Goal: Task Accomplishment & Management: Complete application form

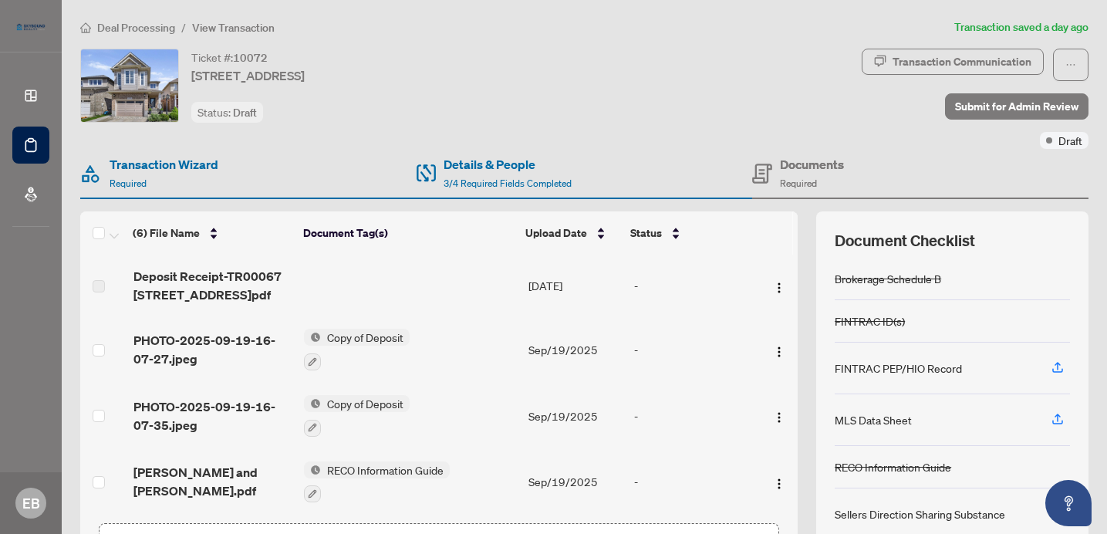
click at [894, 137] on div "Transaction Communication Submit for Admin Review Draft" at bounding box center [974, 99] width 227 height 100
click at [1066, 64] on icon "ellipsis" at bounding box center [1070, 64] width 11 height 11
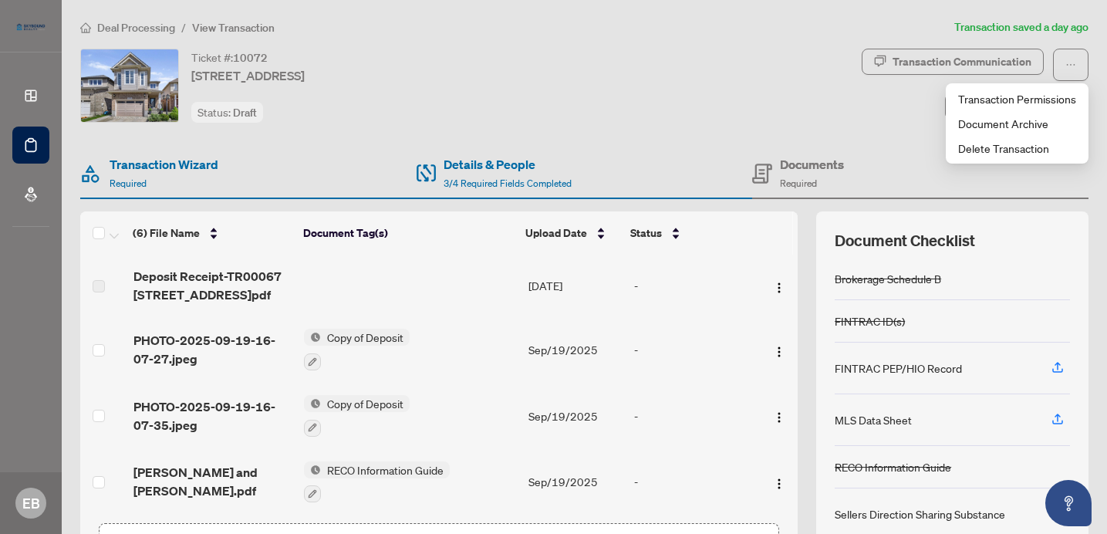
click at [805, 140] on div "Ticket #: [STREET_ADDRESS] Status: Draft" at bounding box center [467, 99] width 781 height 100
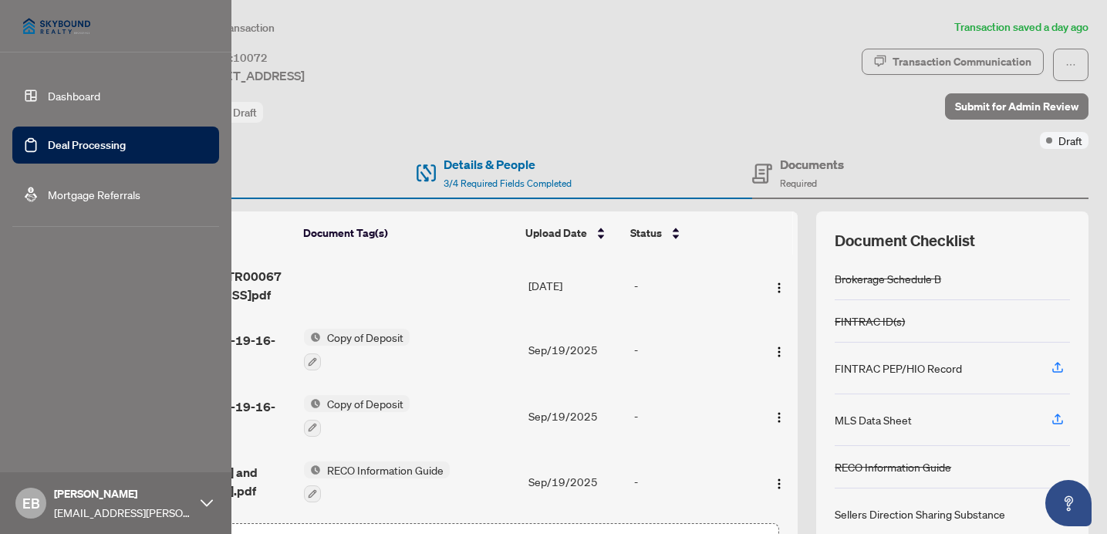
click at [63, 91] on link "Dashboard" at bounding box center [74, 96] width 52 height 14
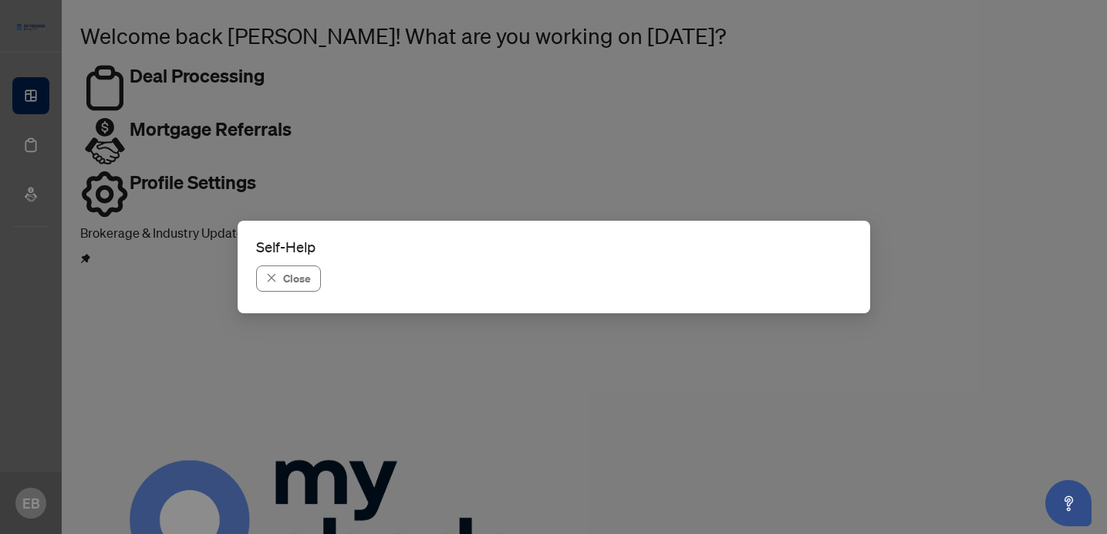
click at [487, 501] on span "Navigating the deal dashboard" at bounding box center [470, 509] width 197 height 17
click at [321, 265] on button "Close" at bounding box center [288, 278] width 65 height 26
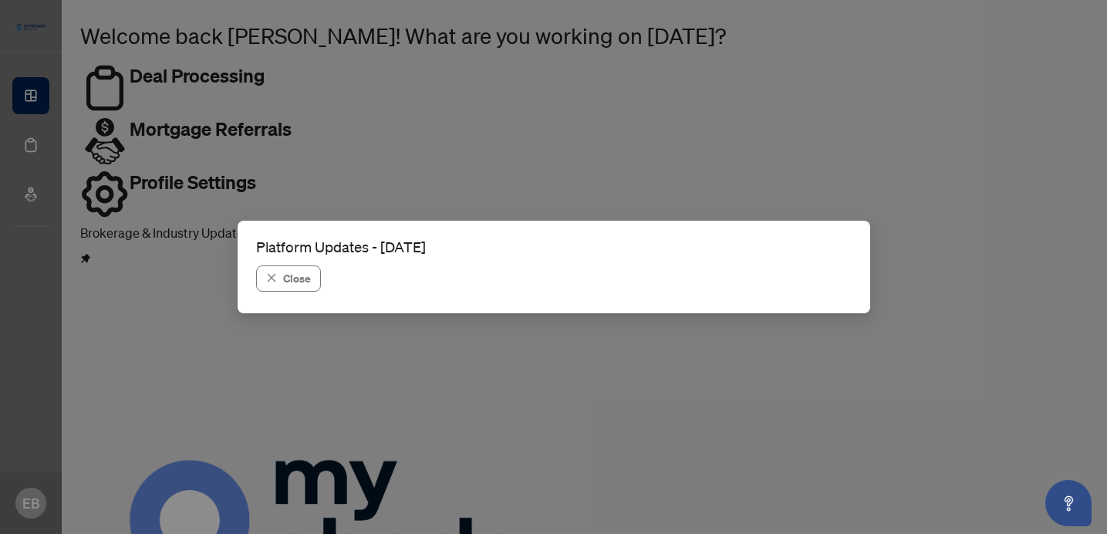
scroll to position [418, 0]
click at [277, 272] on icon "close" at bounding box center [271, 277] width 11 height 11
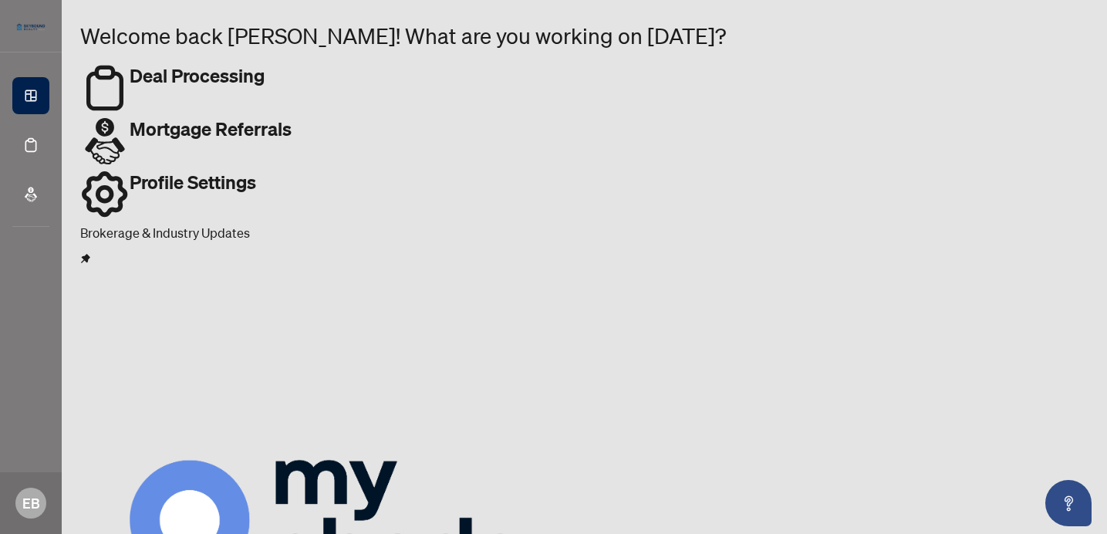
click at [256, 170] on h2 "Profile Settings" at bounding box center [193, 196] width 126 height 53
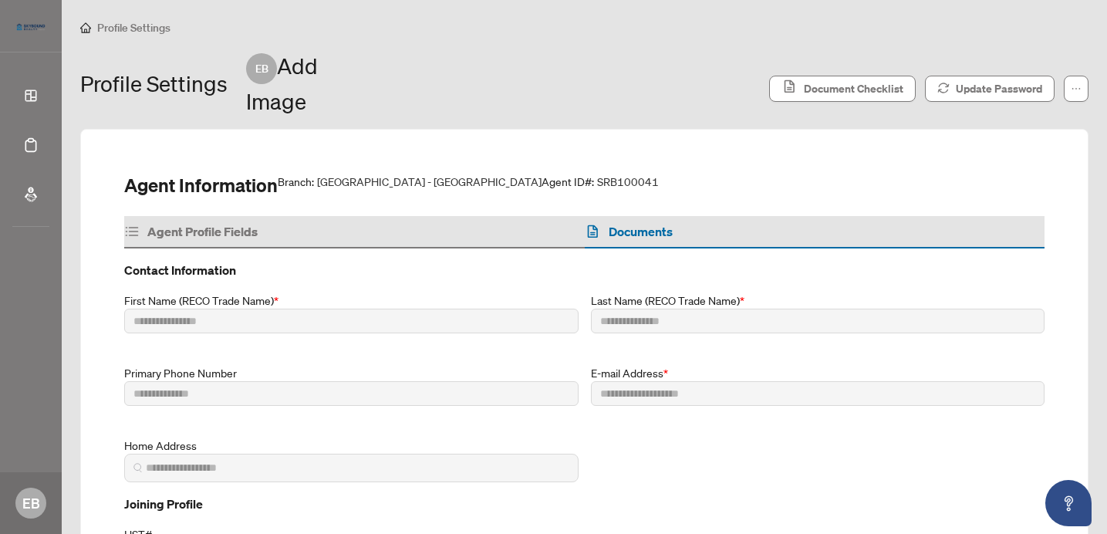
type input "*********"
type input "*******"
type input "**********"
type input "*******"
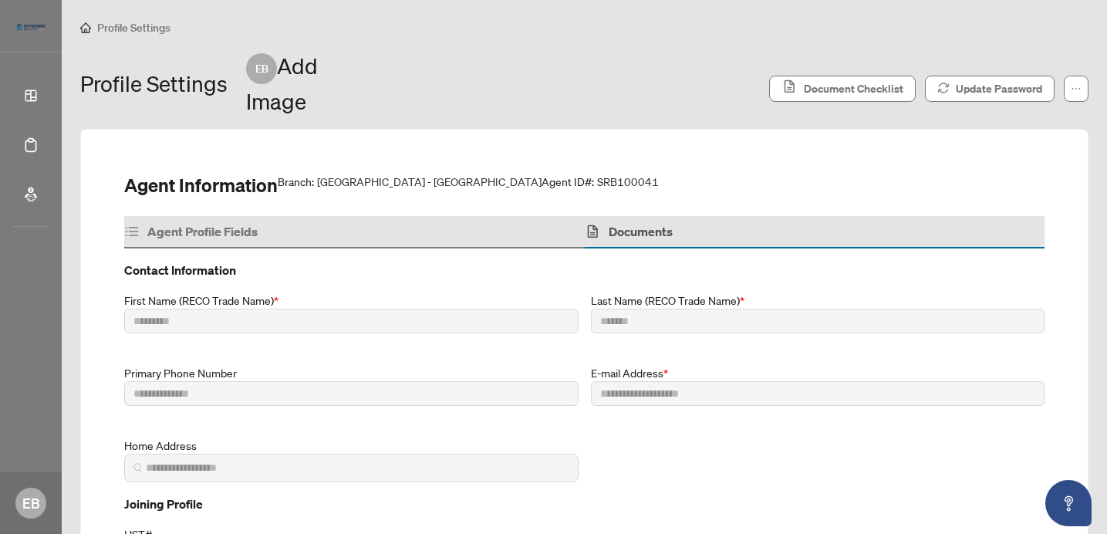
click at [642, 222] on h4 "Documents" at bounding box center [640, 231] width 64 height 19
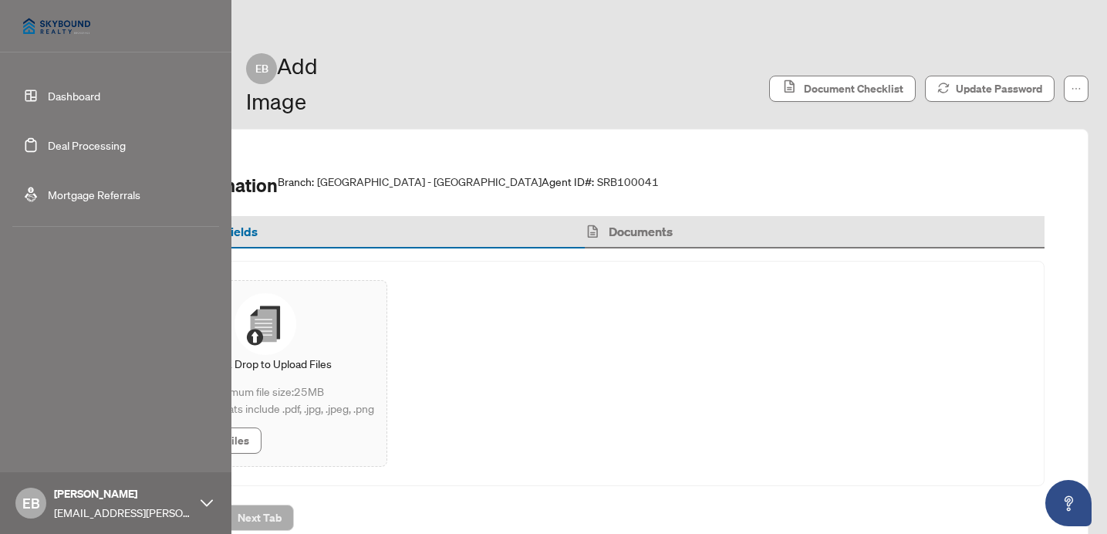
click at [48, 99] on link "Dashboard" at bounding box center [74, 96] width 52 height 14
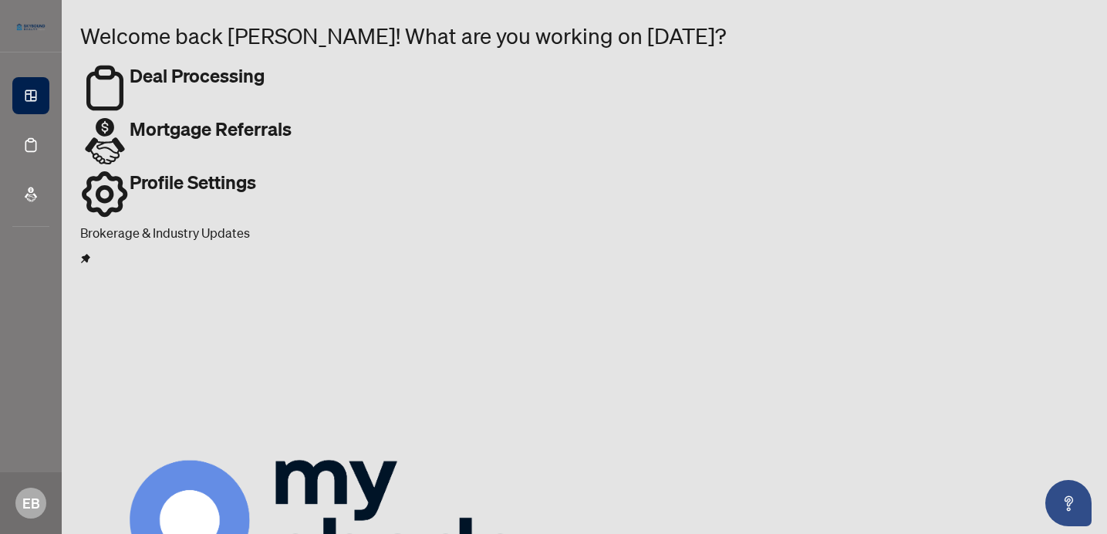
click at [272, 73] on div "Deal Processing" at bounding box center [584, 89] width 1008 height 53
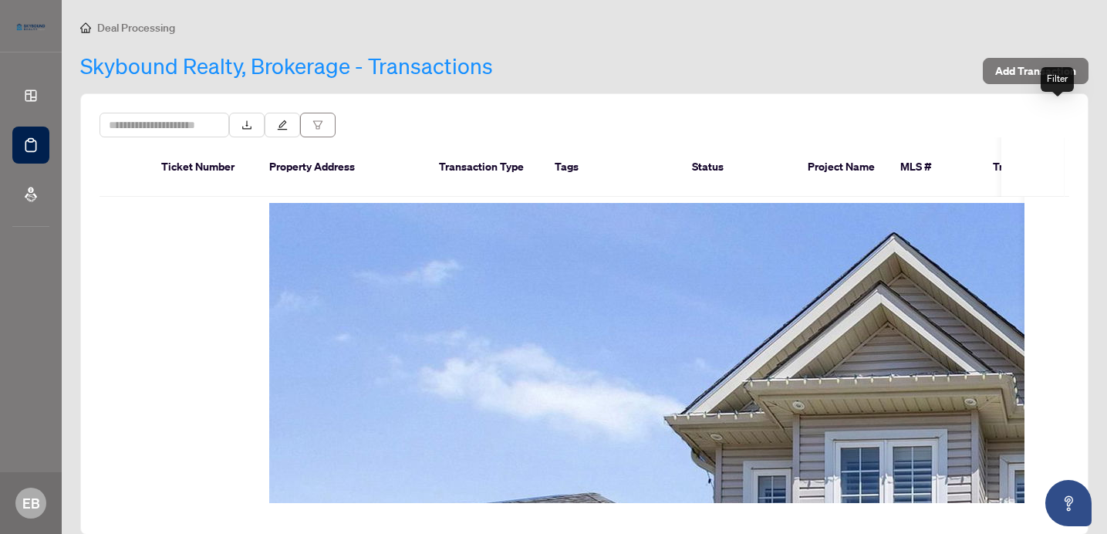
click at [323, 120] on icon "filter" at bounding box center [317, 125] width 11 height 11
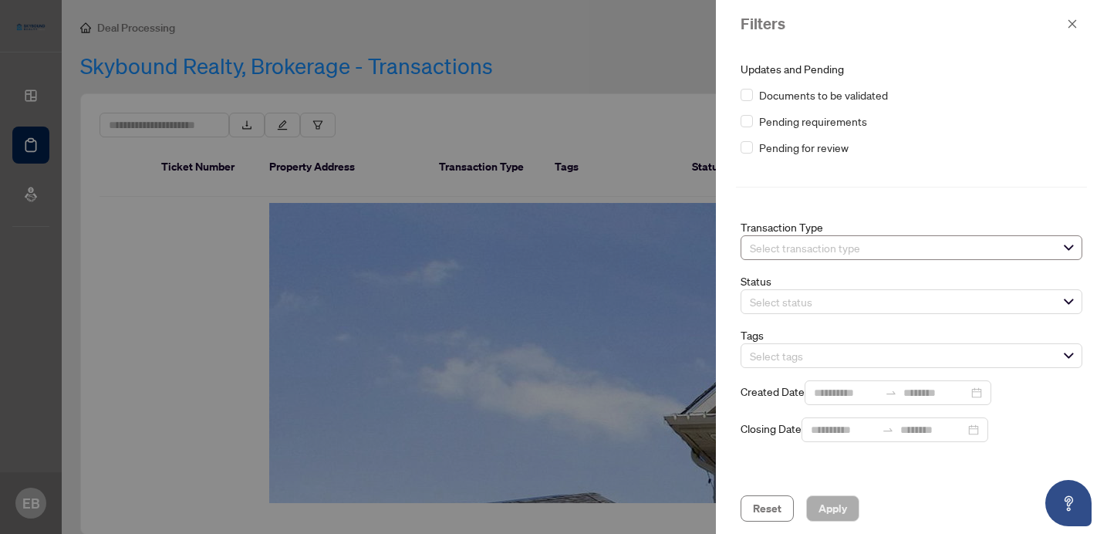
click at [1063, 237] on span "Select transaction type" at bounding box center [902, 248] width 319 height 22
click at [1068, 19] on icon "close" at bounding box center [1071, 24] width 11 height 11
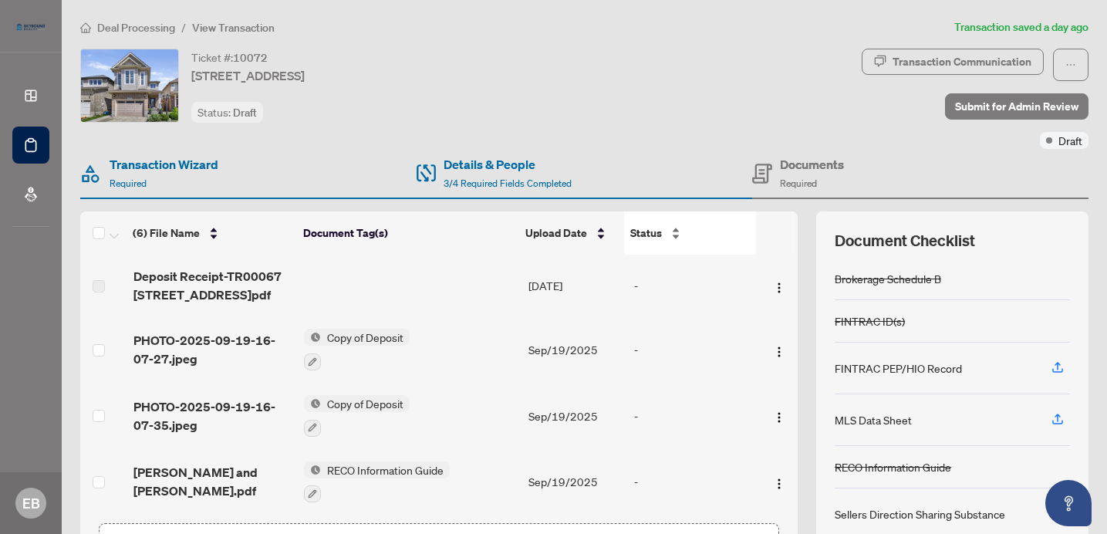
click at [673, 230] on div "Status" at bounding box center [690, 232] width 120 height 17
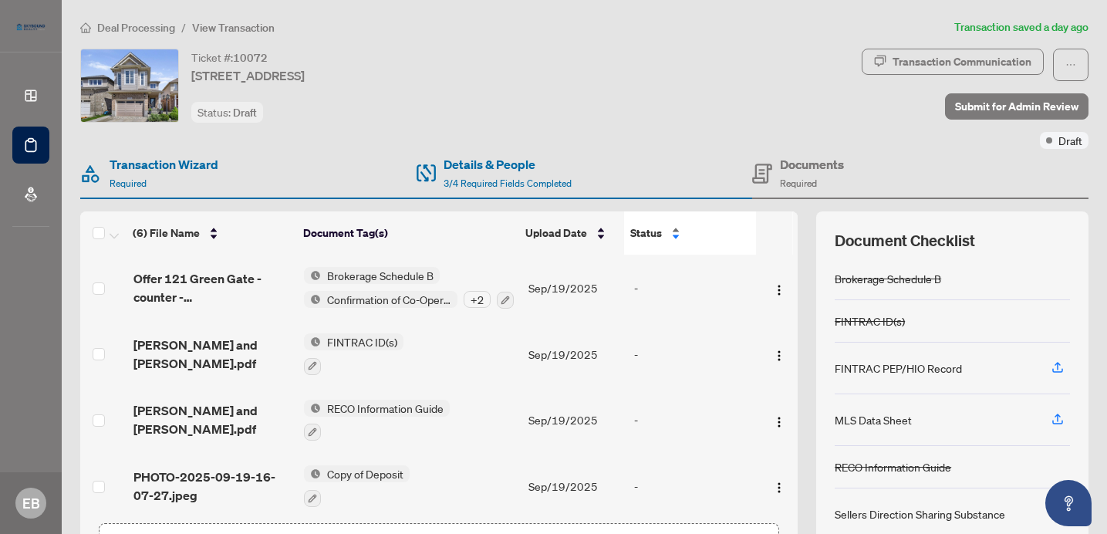
click at [677, 237] on div "Status" at bounding box center [690, 232] width 120 height 17
click at [677, 224] on div "Status" at bounding box center [690, 232] width 120 height 17
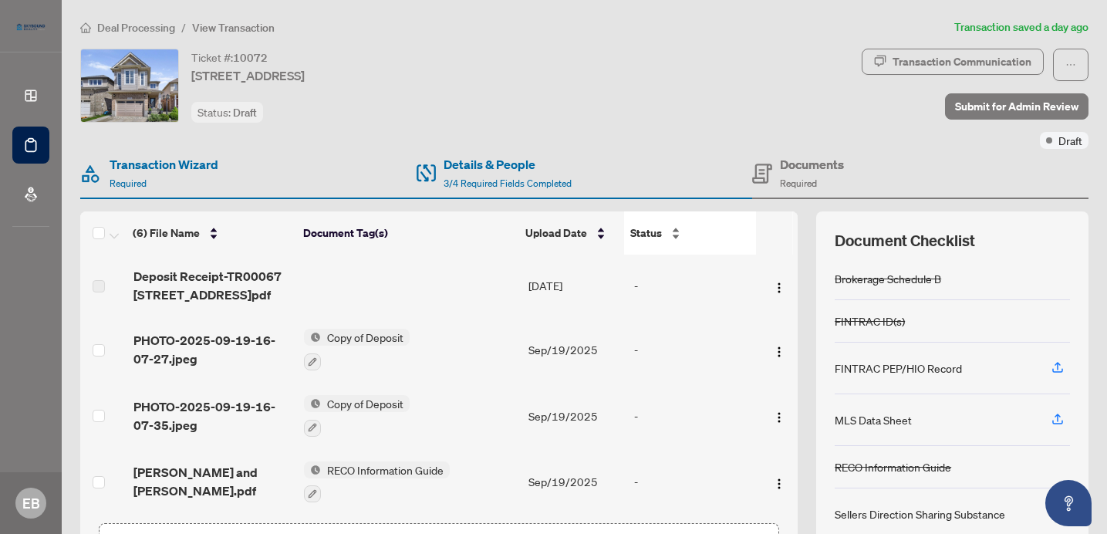
click at [654, 234] on span "Status" at bounding box center [646, 232] width 32 height 17
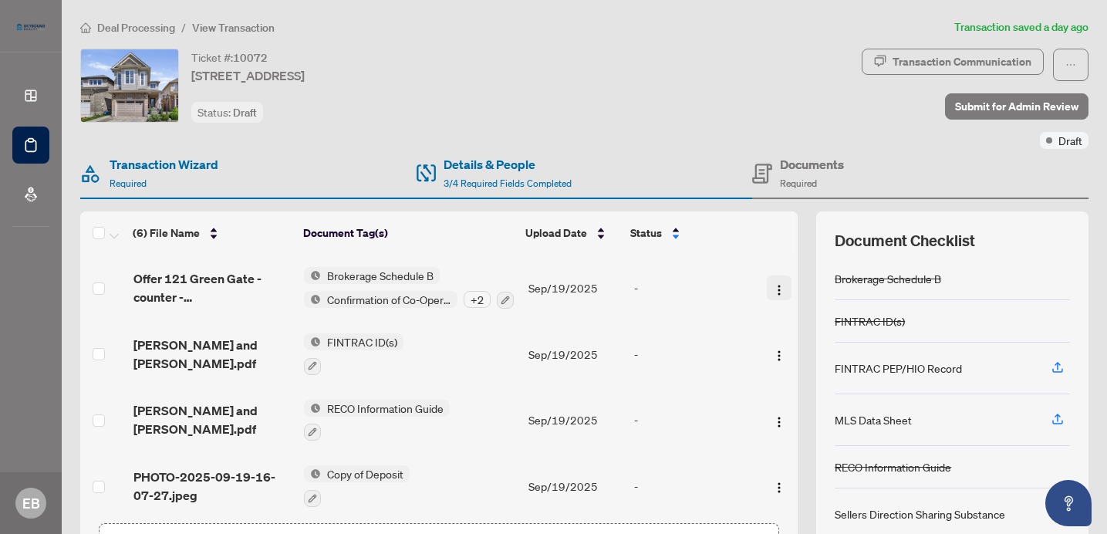
click at [773, 284] on img "button" at bounding box center [779, 290] width 12 height 12
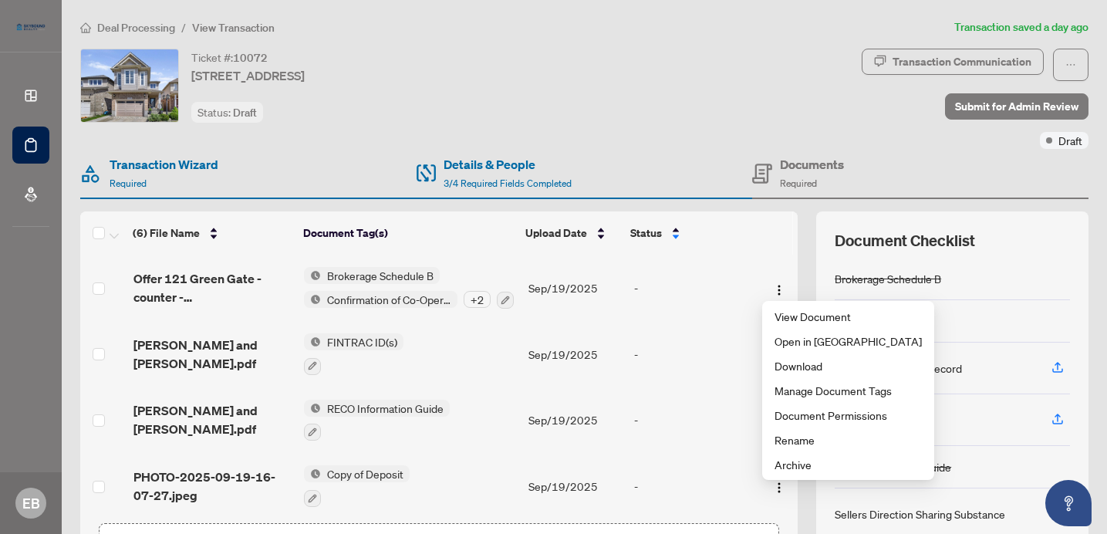
click at [726, 110] on div "Ticket #: [STREET_ADDRESS] Status: Draft" at bounding box center [467, 86] width 775 height 74
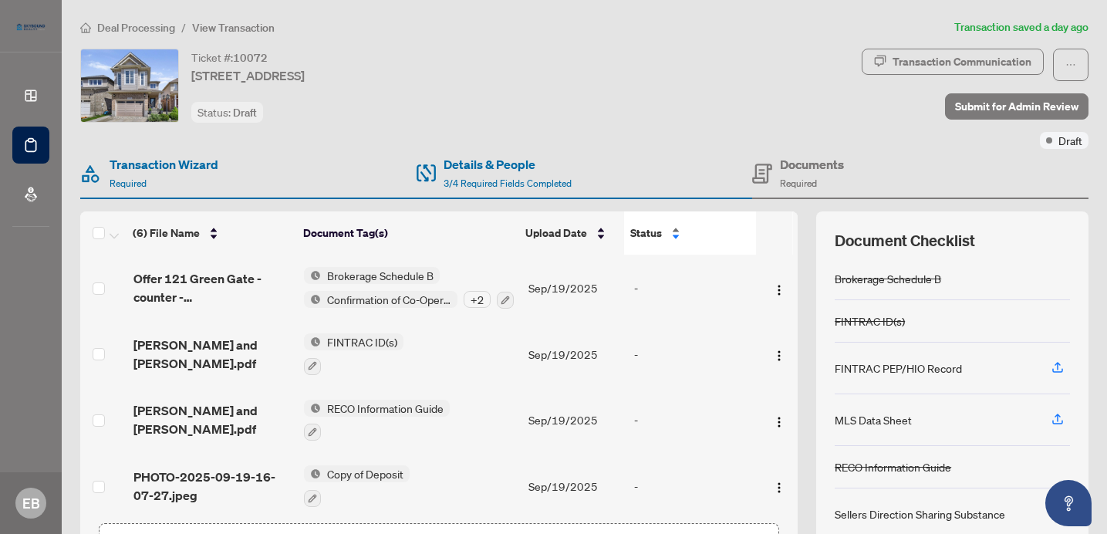
click at [680, 226] on div "Status" at bounding box center [690, 232] width 120 height 17
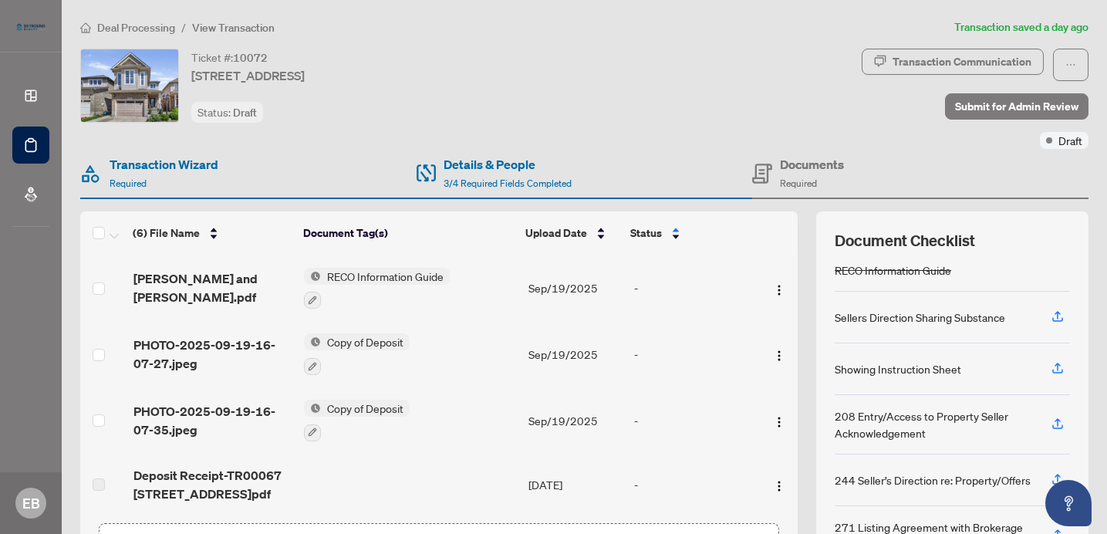
click at [154, 26] on span "Deal Processing" at bounding box center [136, 28] width 78 height 14
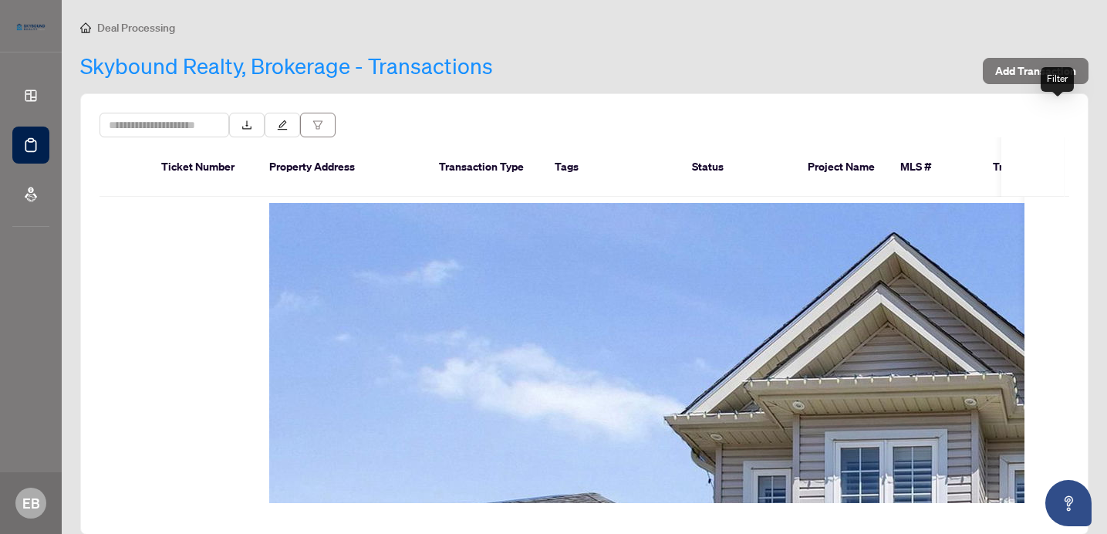
click at [323, 120] on icon "filter" at bounding box center [317, 125] width 11 height 11
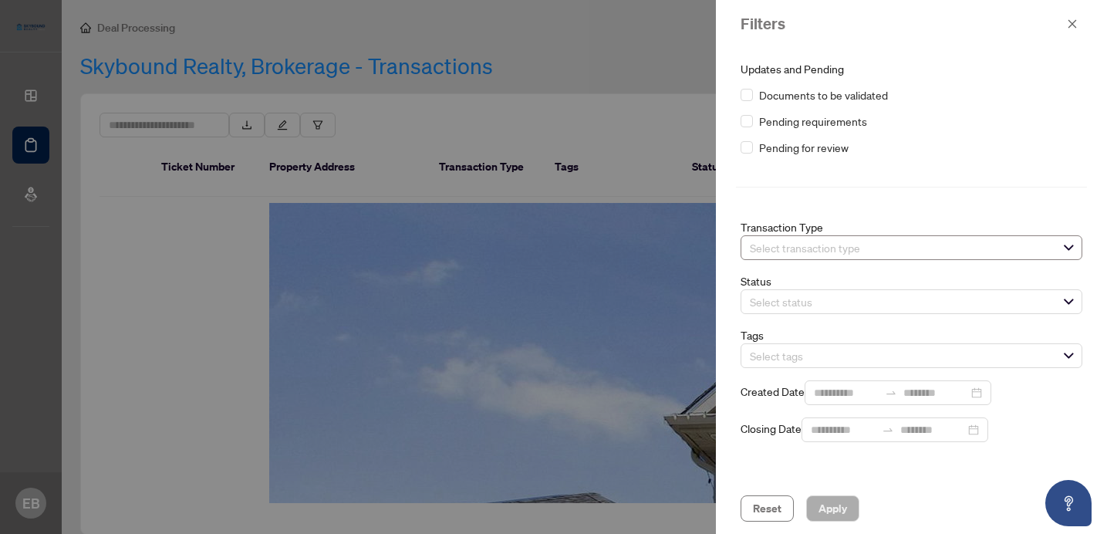
click at [1058, 237] on span "Select transaction type" at bounding box center [902, 248] width 319 height 22
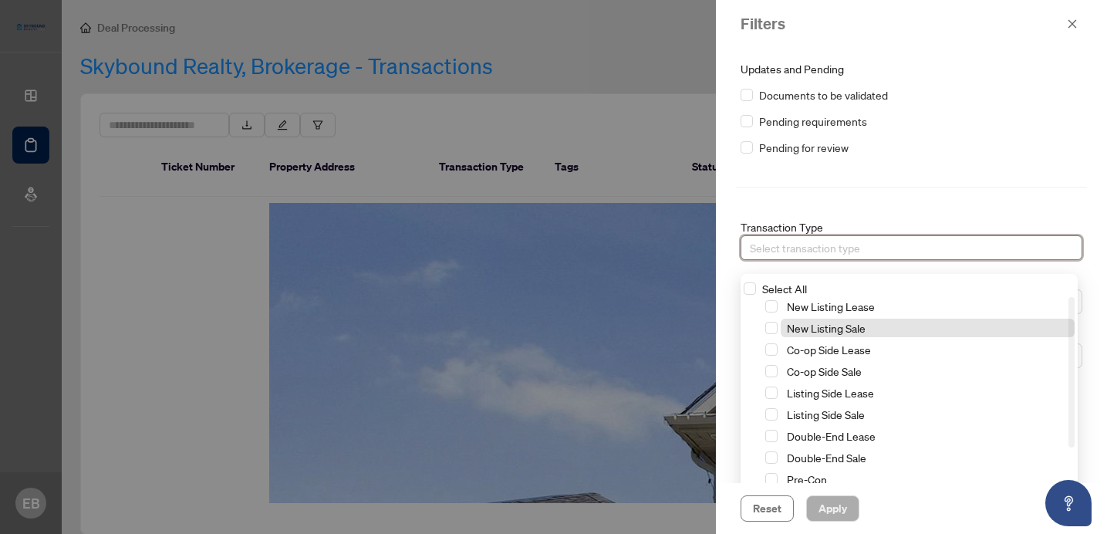
click at [948, 318] on span "New Listing Sale" at bounding box center [927, 327] width 294 height 19
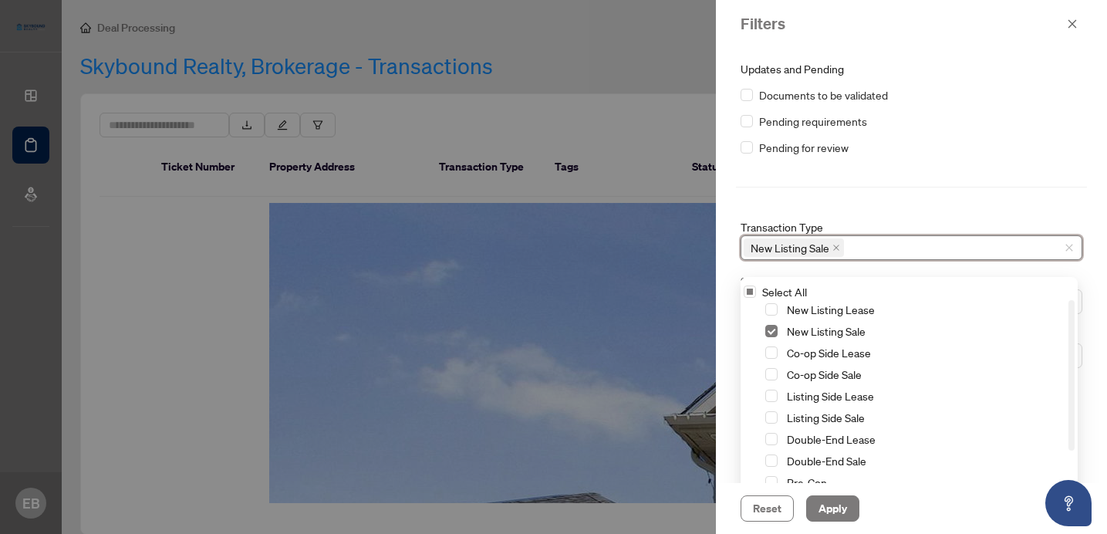
click at [894, 506] on div "Reset Apply" at bounding box center [911, 508] width 342 height 26
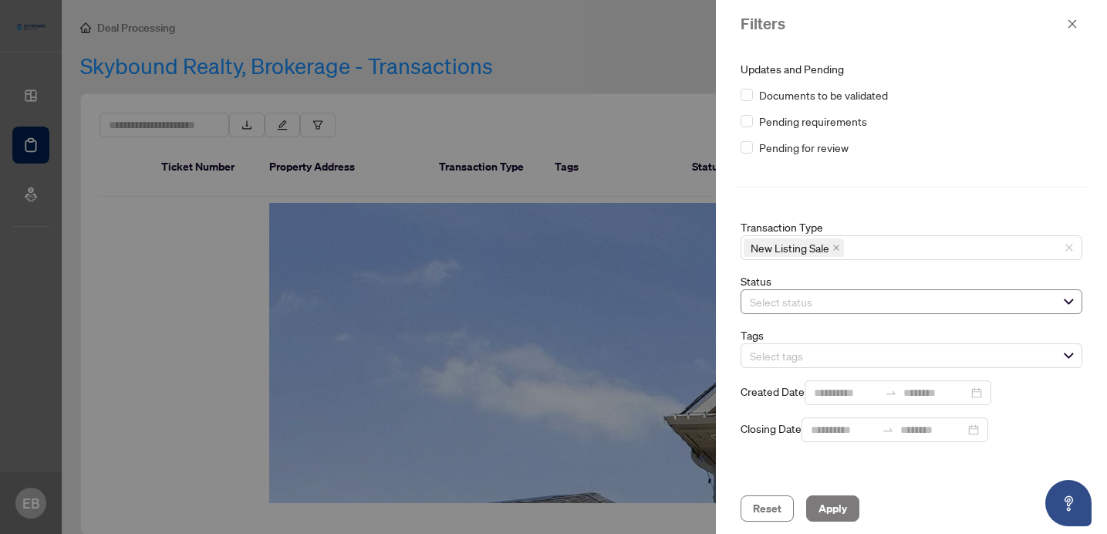
click at [914, 289] on div "Select status" at bounding box center [911, 301] width 342 height 25
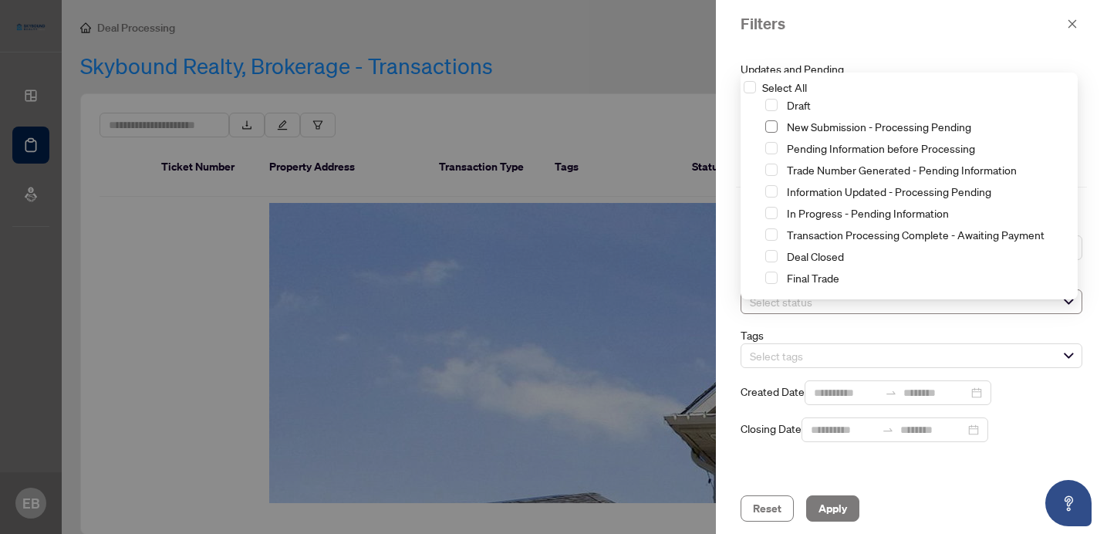
click at [765, 120] on span "Select New Submission - Processing Pending" at bounding box center [771, 126] width 12 height 12
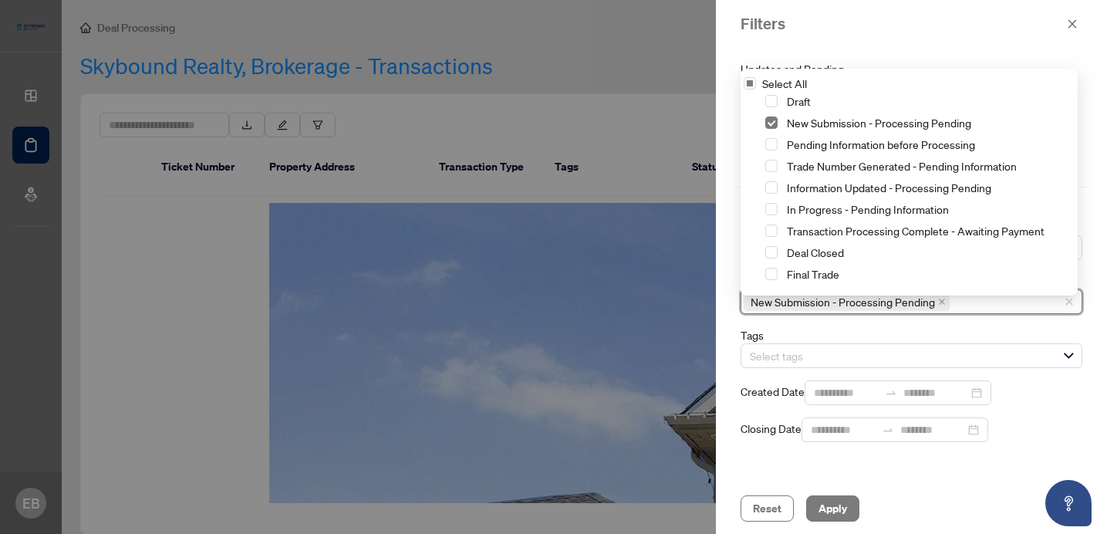
click at [763, 328] on label "Tags" at bounding box center [751, 335] width 23 height 14
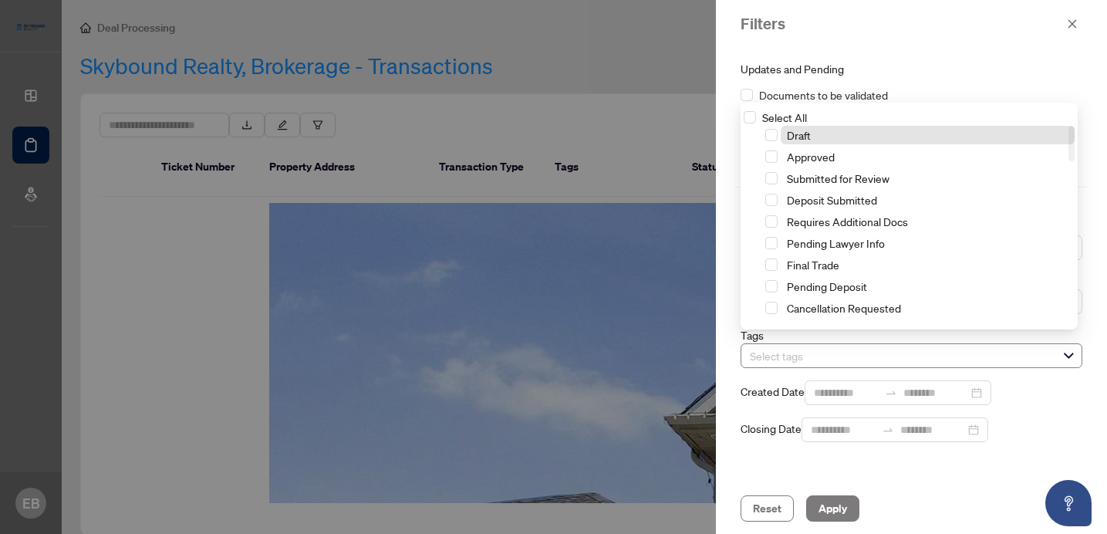
click at [1063, 348] on span "Select tags" at bounding box center [902, 356] width 319 height 22
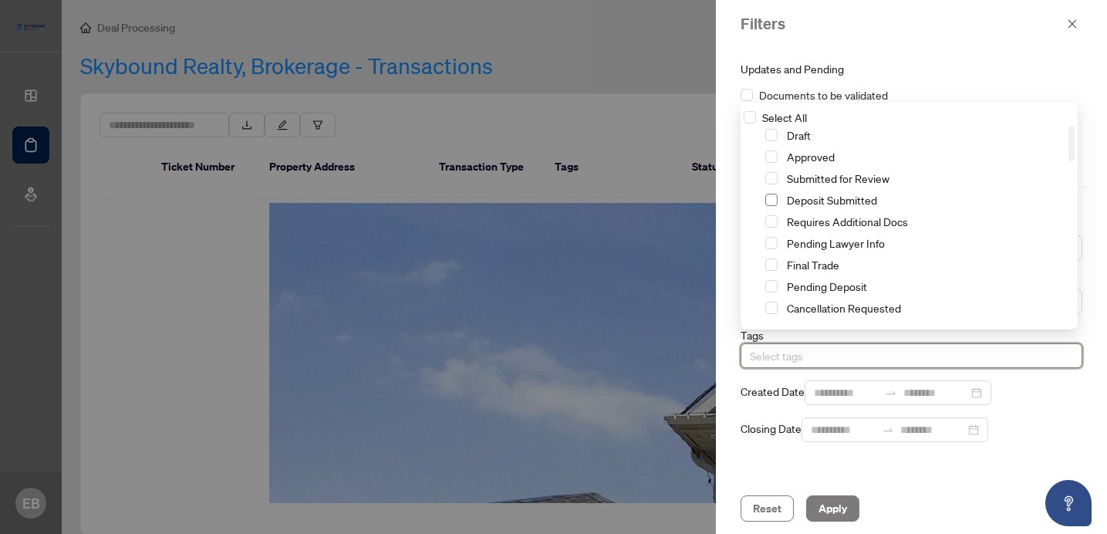
click at [765, 200] on span "Select Deposit Submitted" at bounding box center [771, 200] width 12 height 12
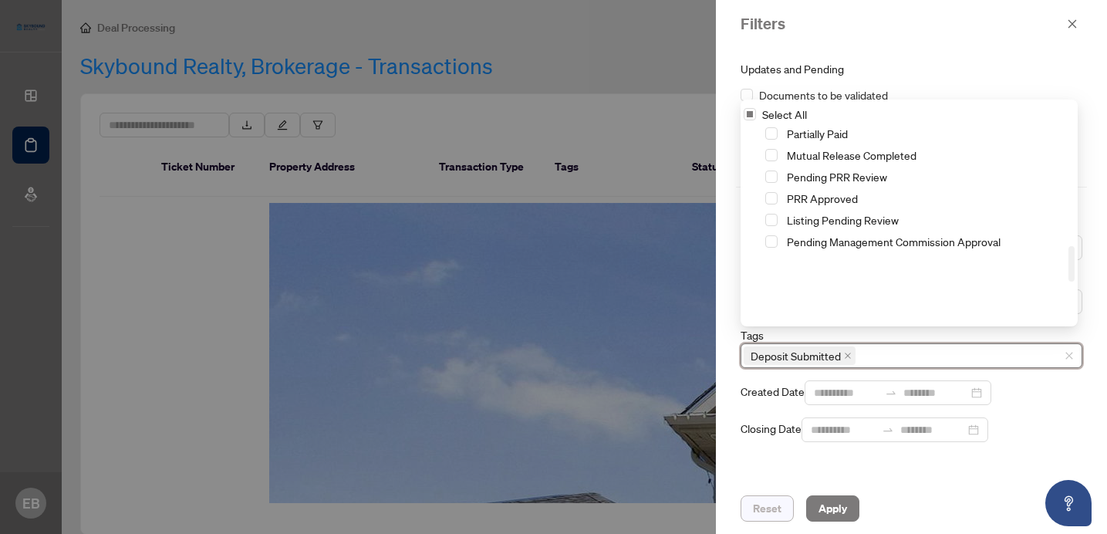
scroll to position [674, 0]
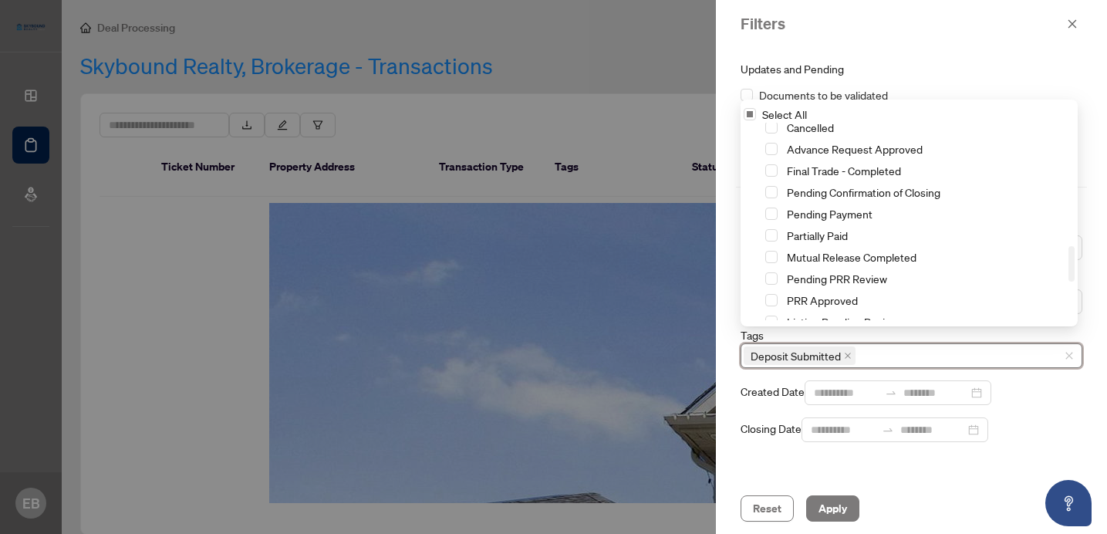
click at [999, 382] on div "Updates and Pending Documents to be validated Pending requirements Pending for …" at bounding box center [911, 251] width 351 height 382
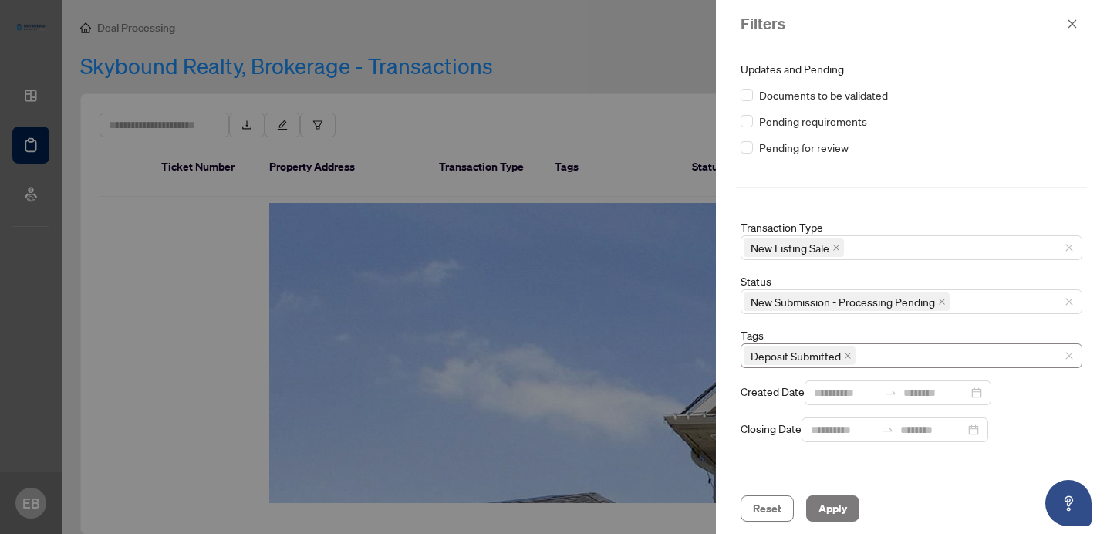
scroll to position [0, 0]
click at [1073, 19] on icon "close" at bounding box center [1071, 24] width 11 height 11
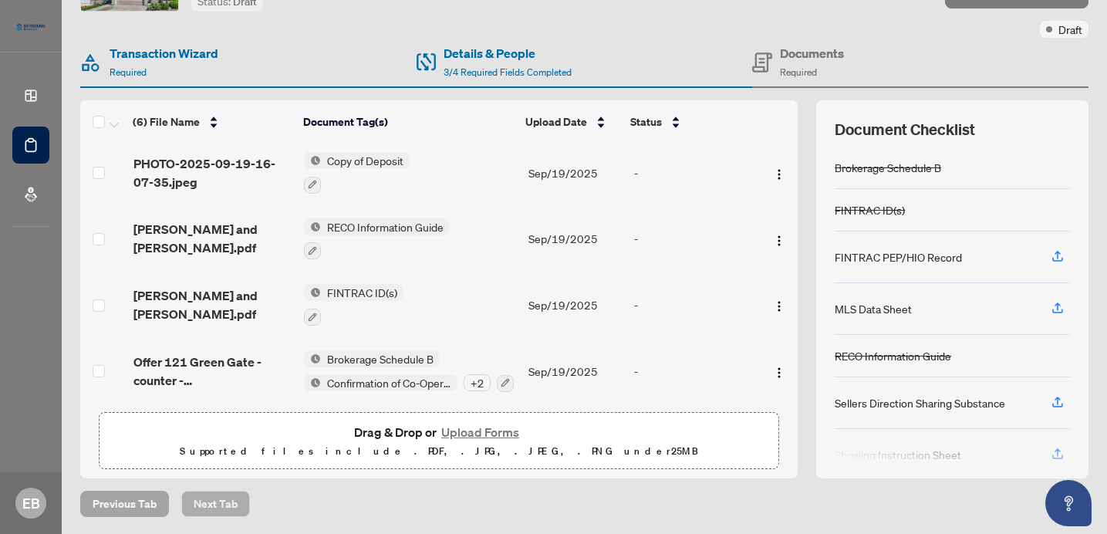
click at [148, 508] on span "Previous Tab" at bounding box center [125, 503] width 64 height 25
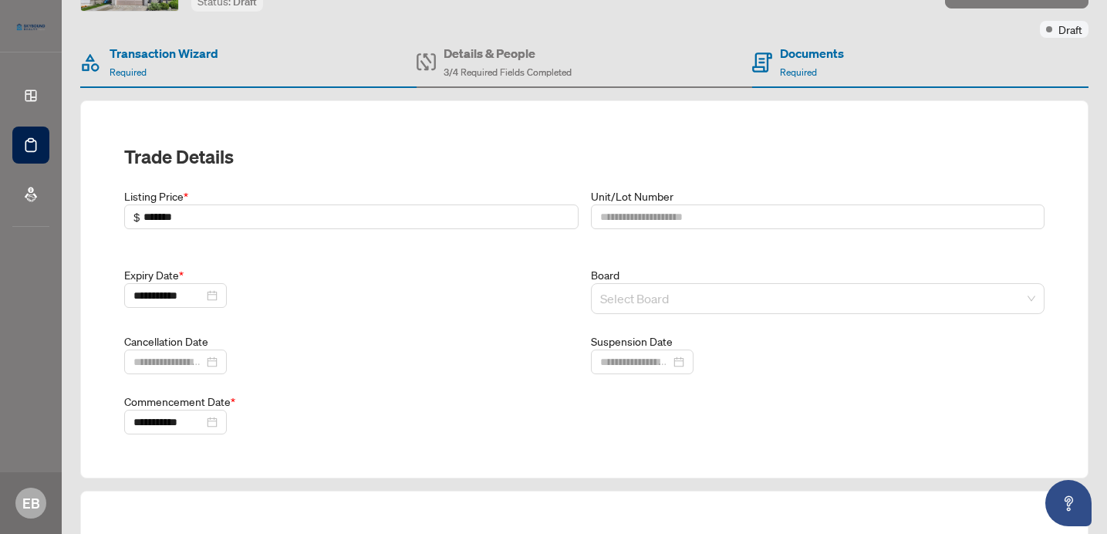
type input "**********"
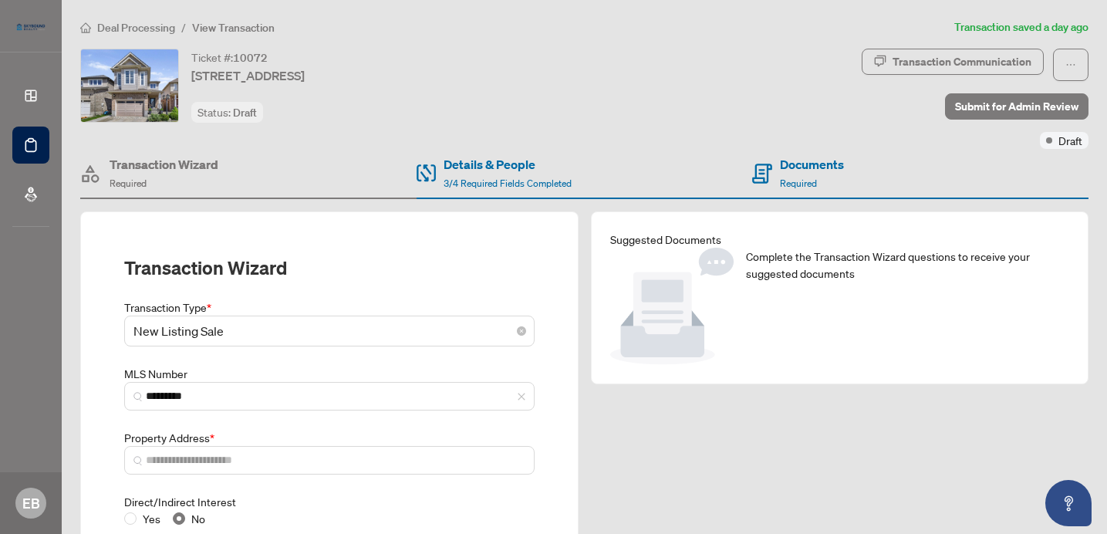
type input "**********"
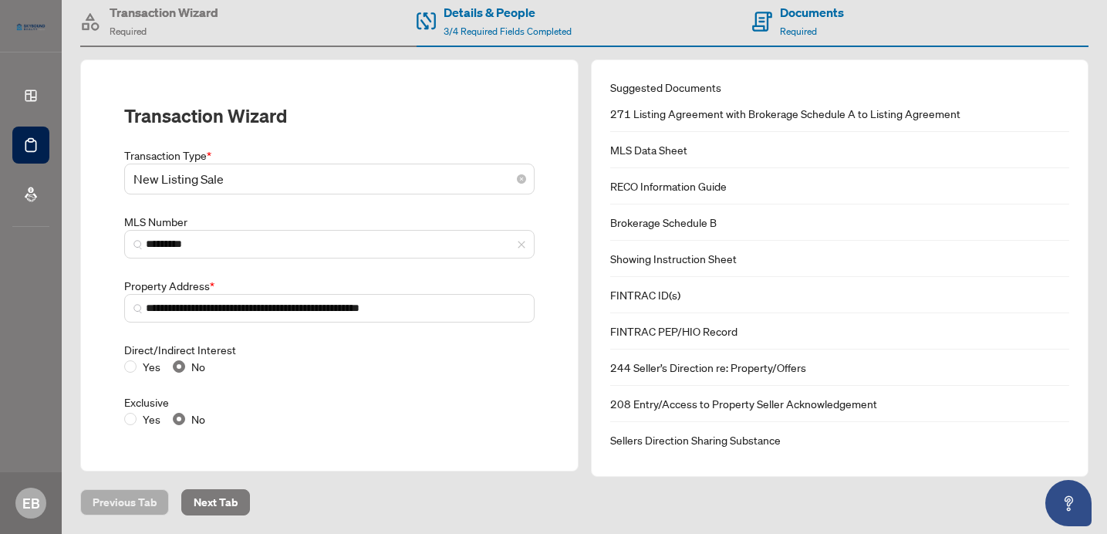
scroll to position [172, 0]
click at [541, 141] on body "**********" at bounding box center [553, 267] width 1107 height 534
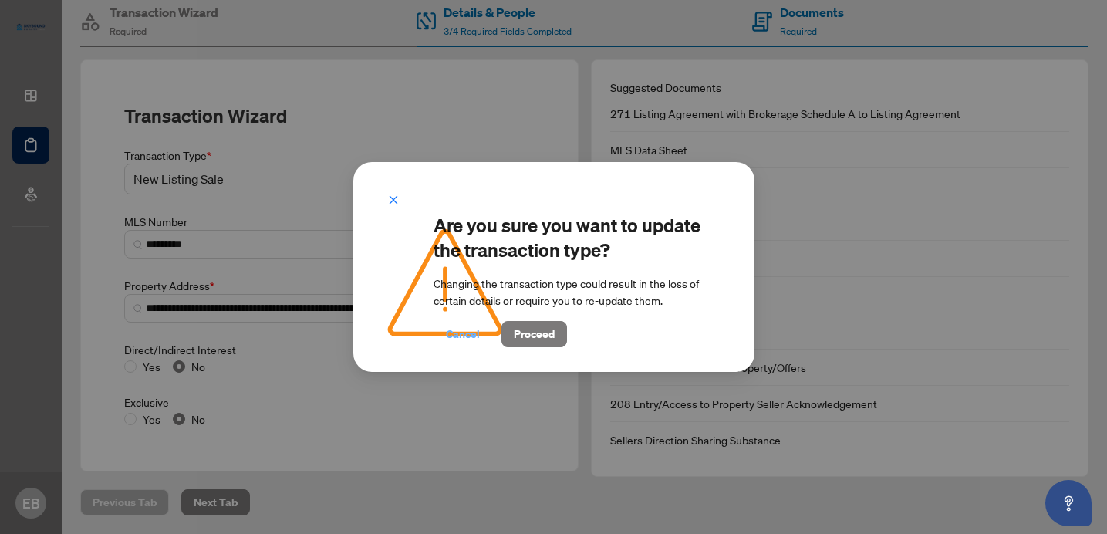
click at [471, 328] on span "Cancel" at bounding box center [463, 334] width 34 height 25
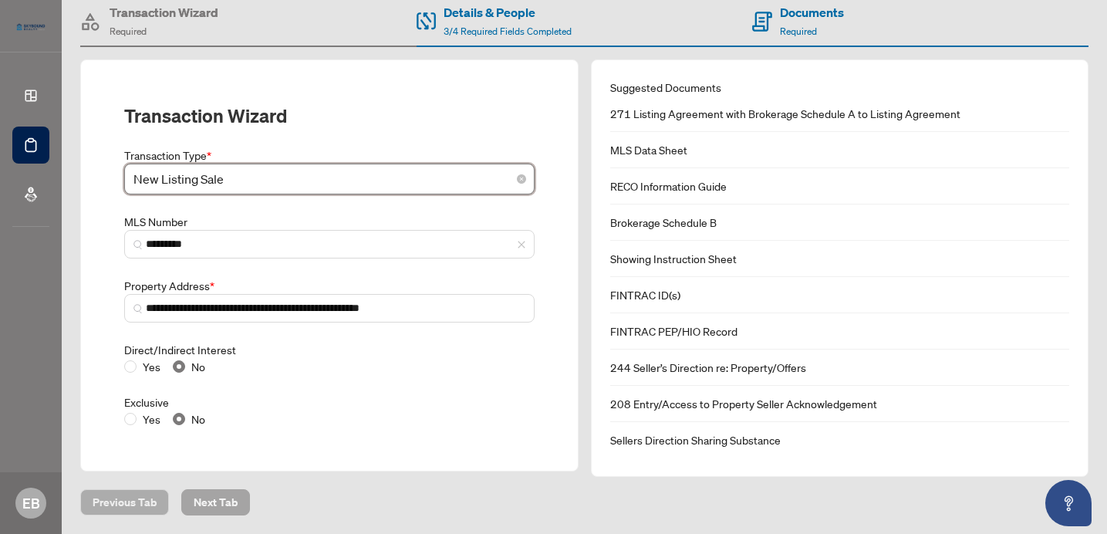
click at [215, 507] on span "Next Tab" at bounding box center [216, 502] width 44 height 25
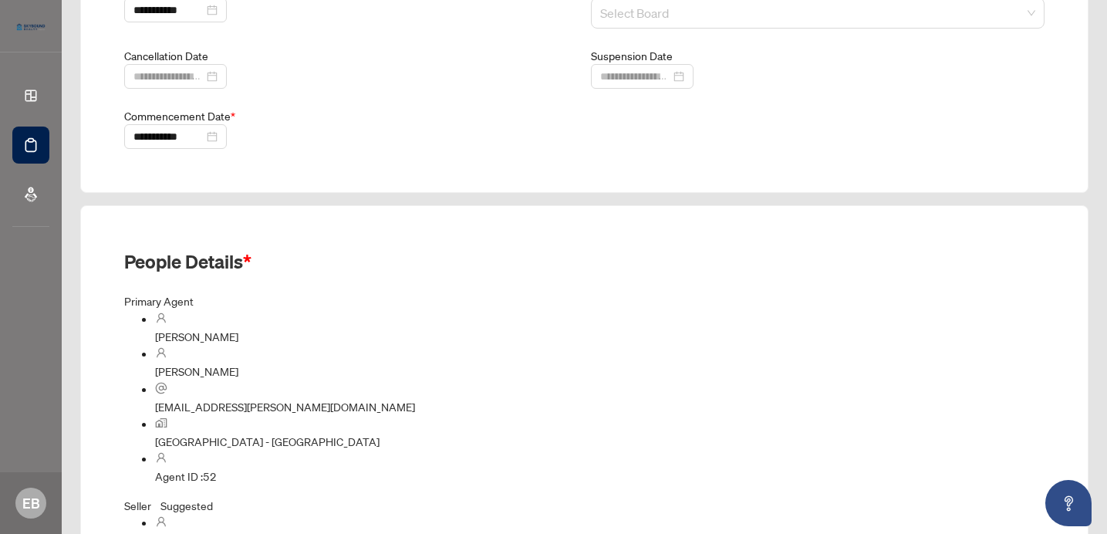
scroll to position [389, 0]
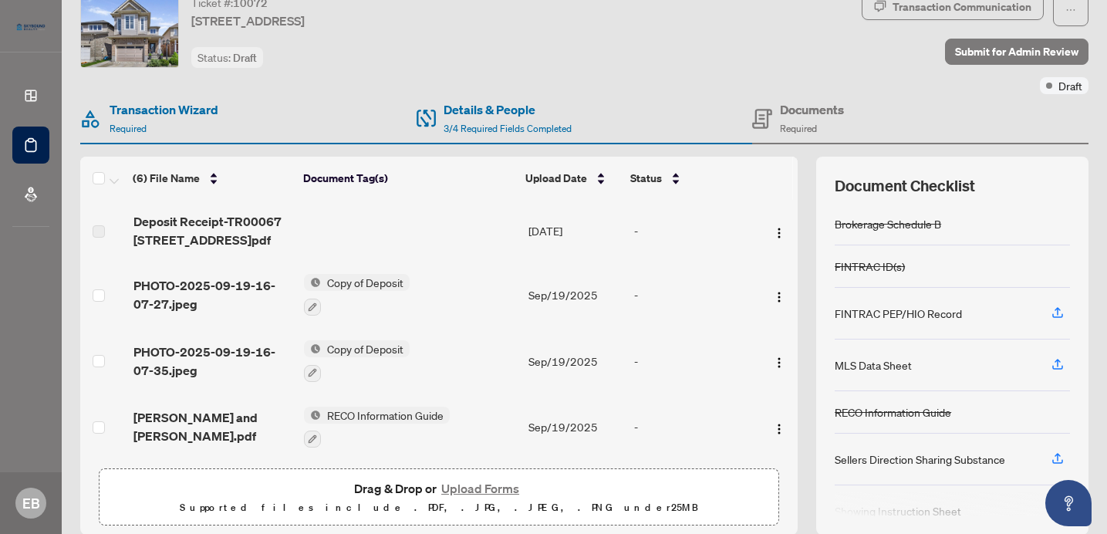
scroll to position [53, 0]
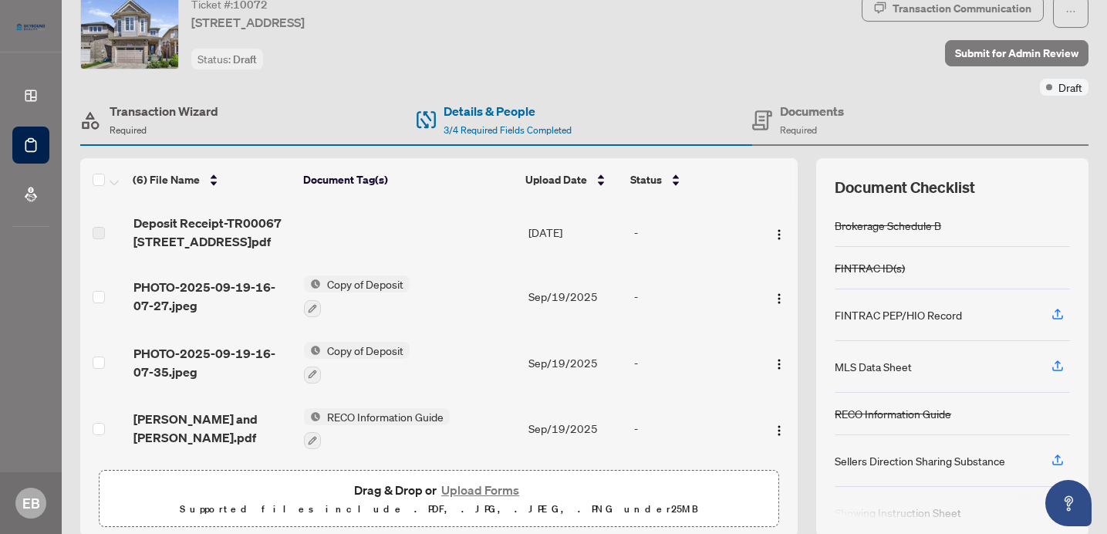
click at [173, 104] on h4 "Transaction Wizard" at bounding box center [163, 111] width 109 height 19
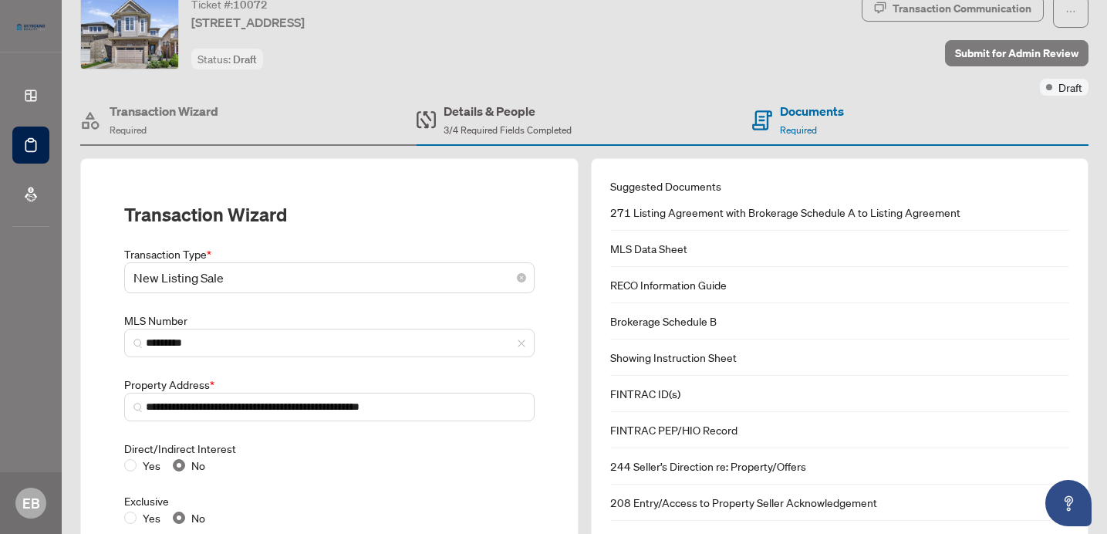
click at [463, 128] on span "3/4 Required Fields Completed" at bounding box center [507, 130] width 128 height 12
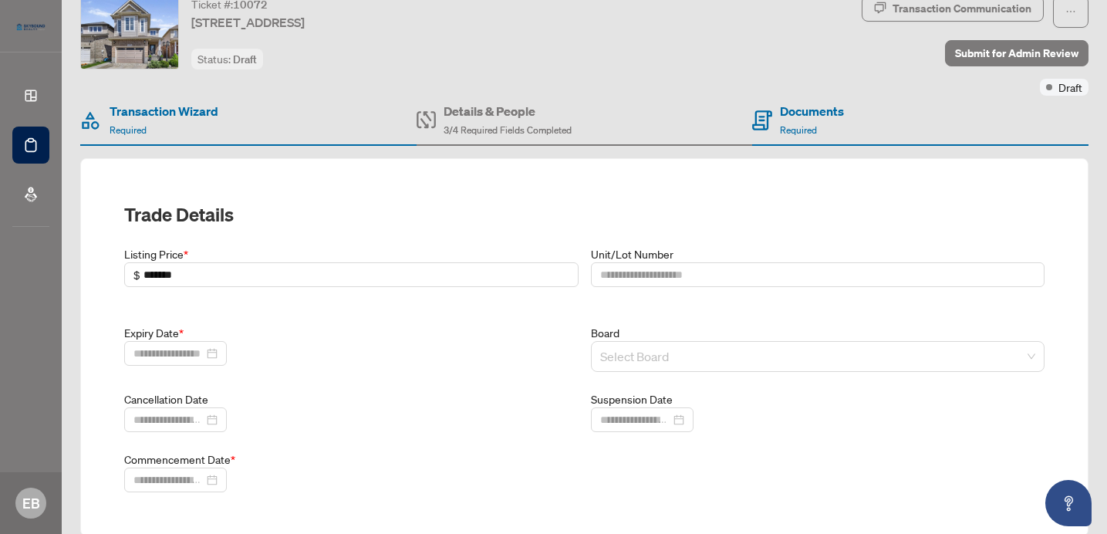
type input "**********"
click at [635, 342] on input "search" at bounding box center [811, 356] width 422 height 29
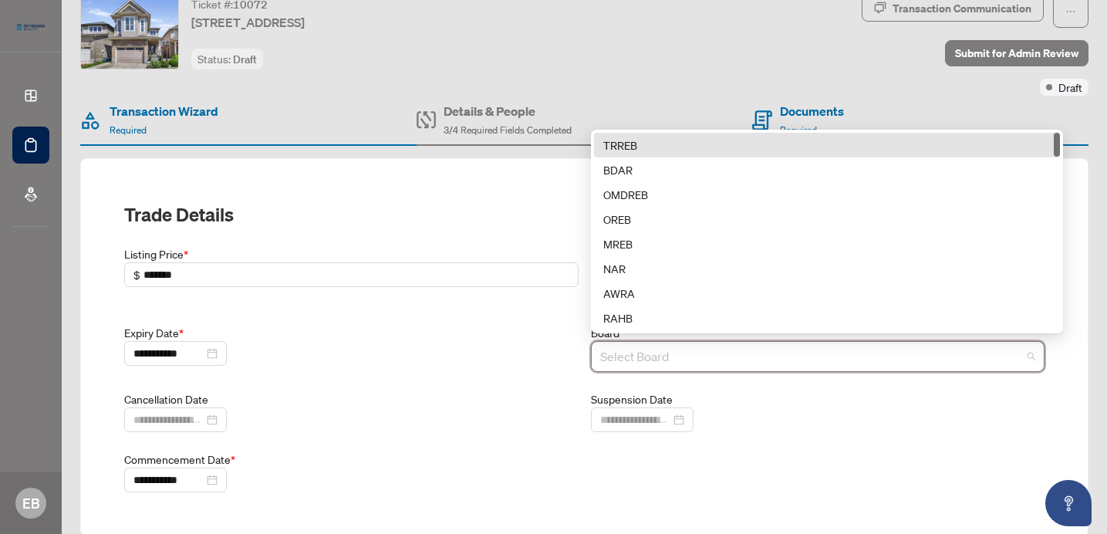
click at [632, 136] on div "TRREB" at bounding box center [827, 144] width 448 height 17
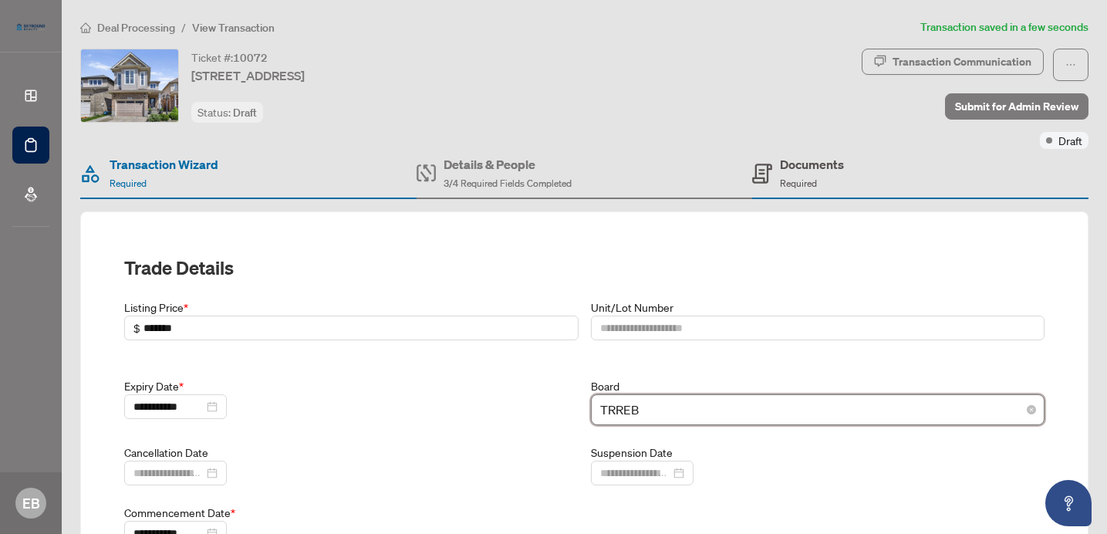
click at [807, 160] on h4 "Documents" at bounding box center [812, 164] width 64 height 19
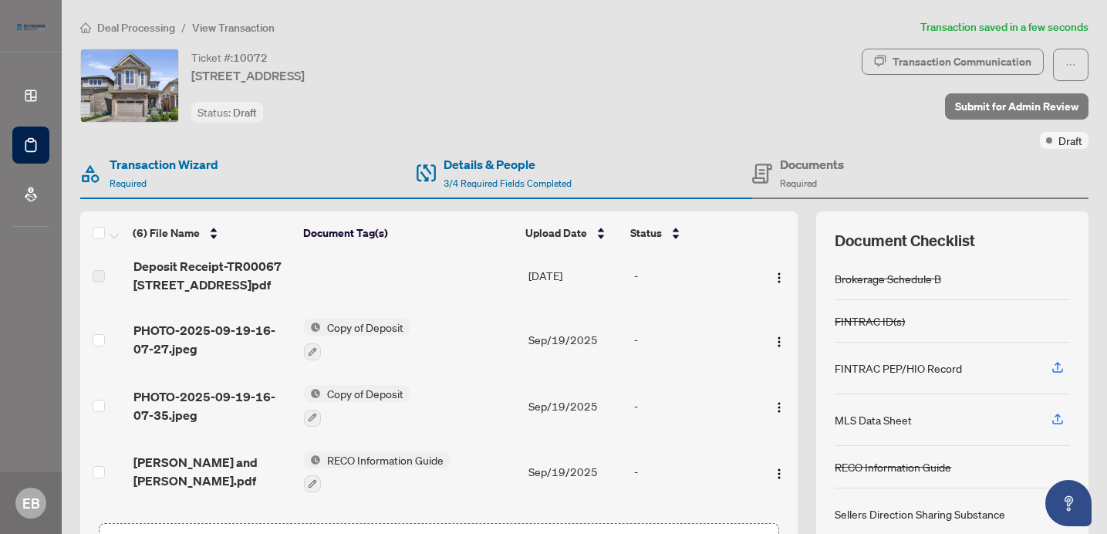
scroll to position [133, 0]
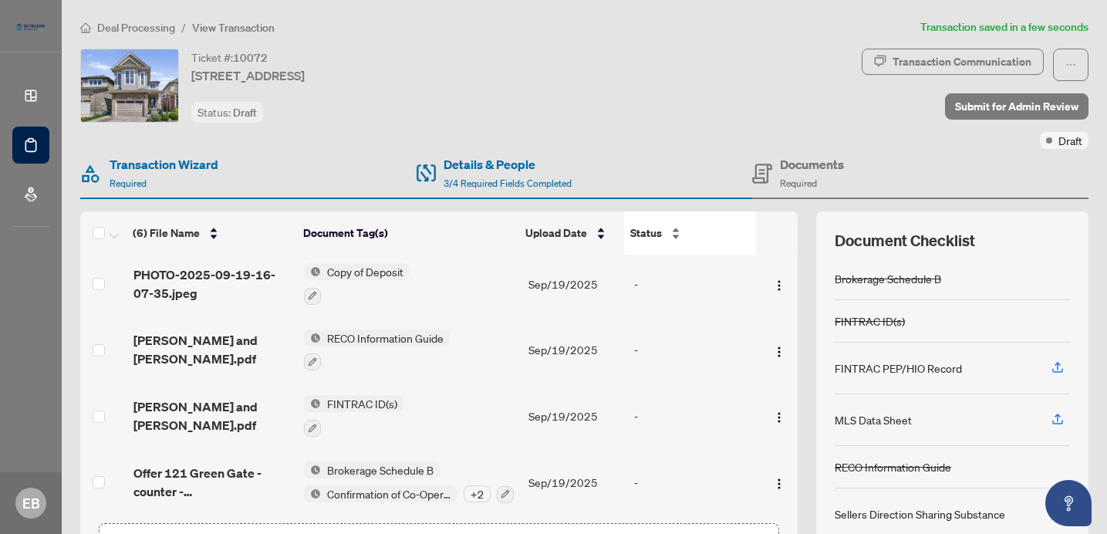
click at [675, 227] on div "Status" at bounding box center [690, 232] width 120 height 17
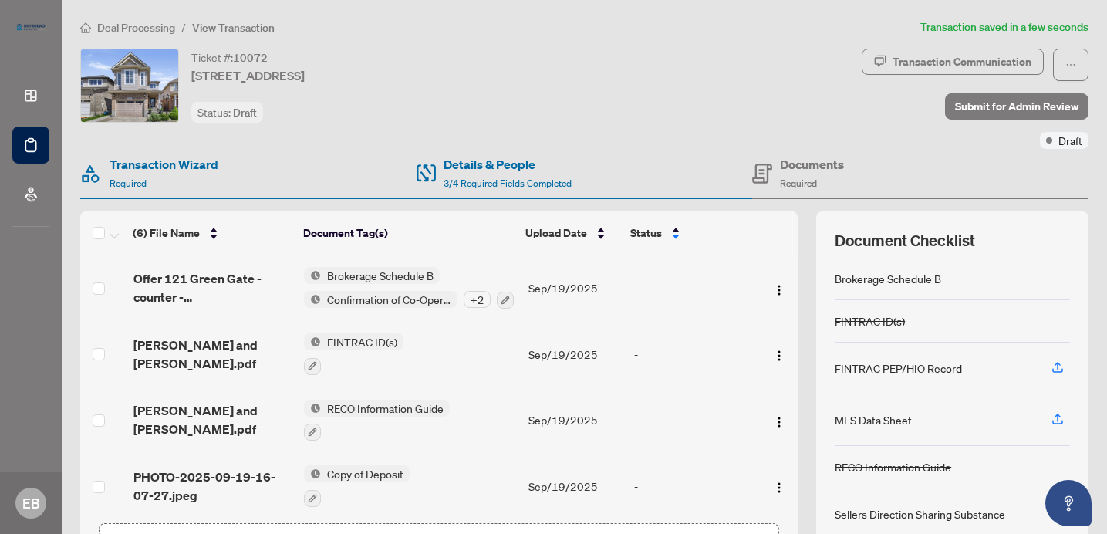
scroll to position [0, 0]
click at [1015, 99] on span "Submit for Admin Review" at bounding box center [1016, 106] width 123 height 25
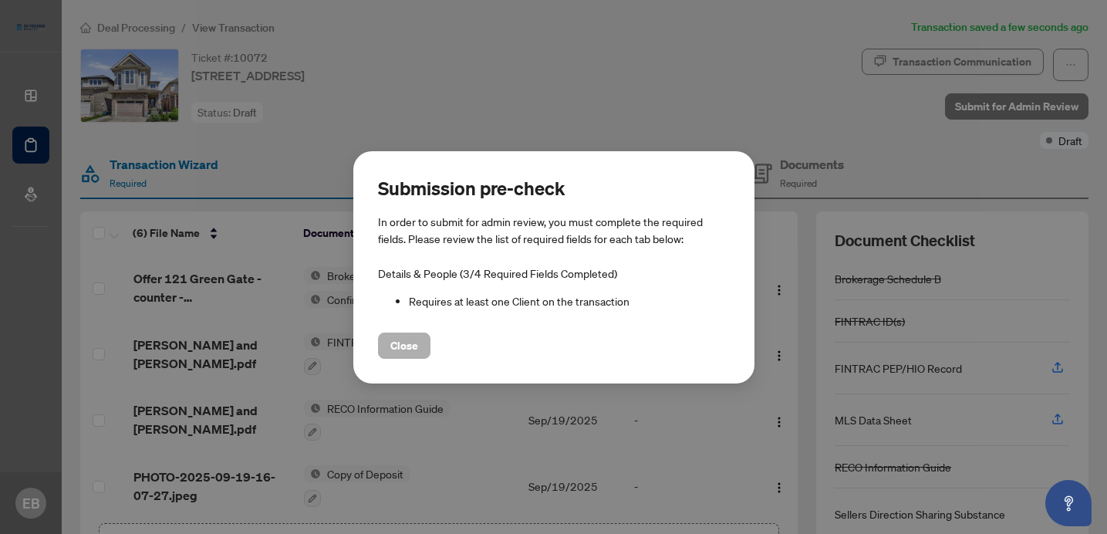
click at [409, 349] on span "Close" at bounding box center [404, 345] width 28 height 25
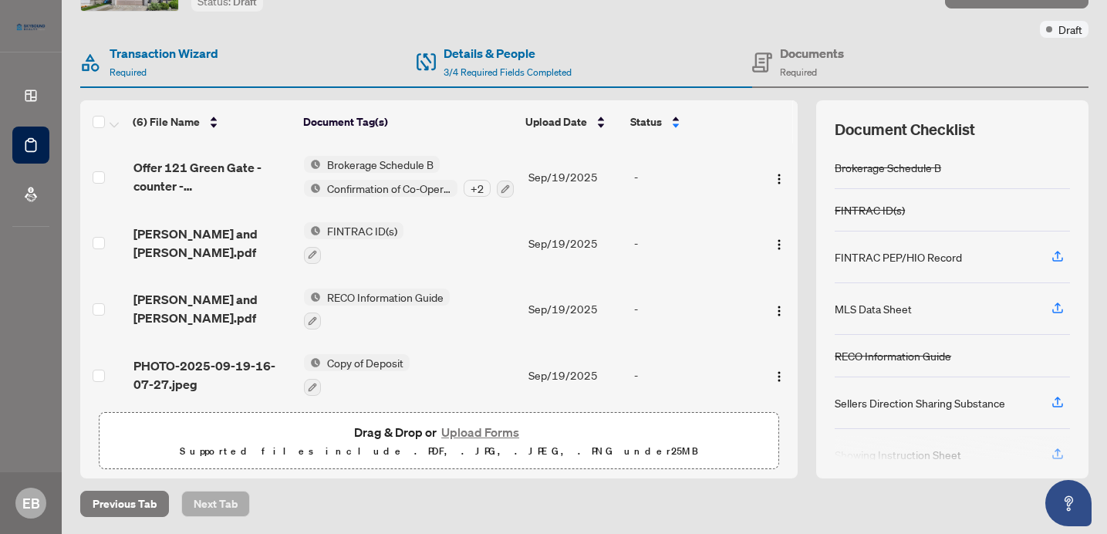
scroll to position [197, 0]
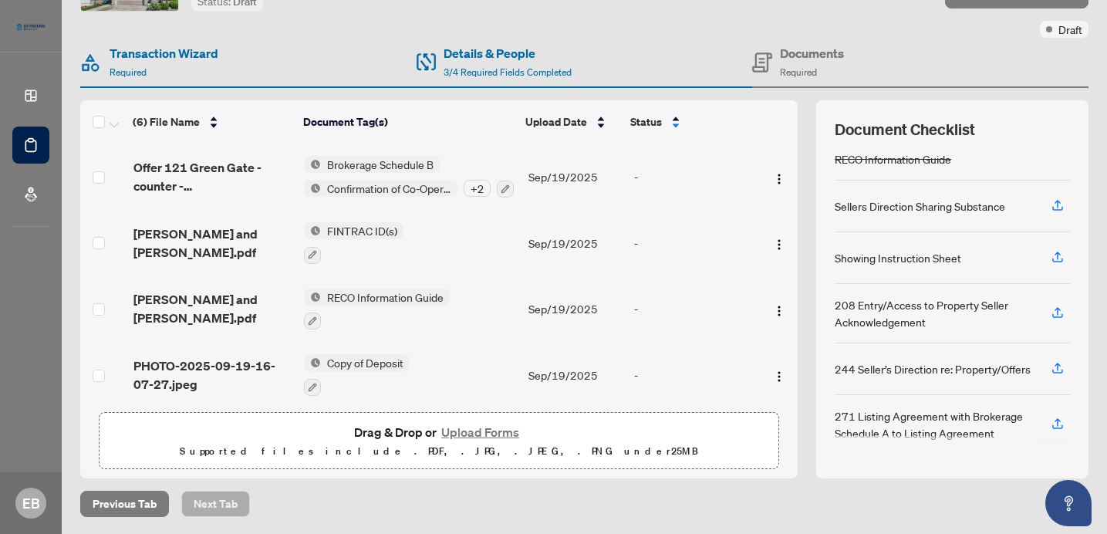
click at [903, 360] on div "244 Seller’s Direction re: Property/Offers" at bounding box center [932, 368] width 196 height 17
click at [1069, 23] on span "Draft" at bounding box center [1070, 29] width 24 height 17
click at [1064, 49] on div "Documents Required" at bounding box center [920, 63] width 336 height 50
click at [1063, 33] on span "Draft" at bounding box center [1070, 29] width 24 height 17
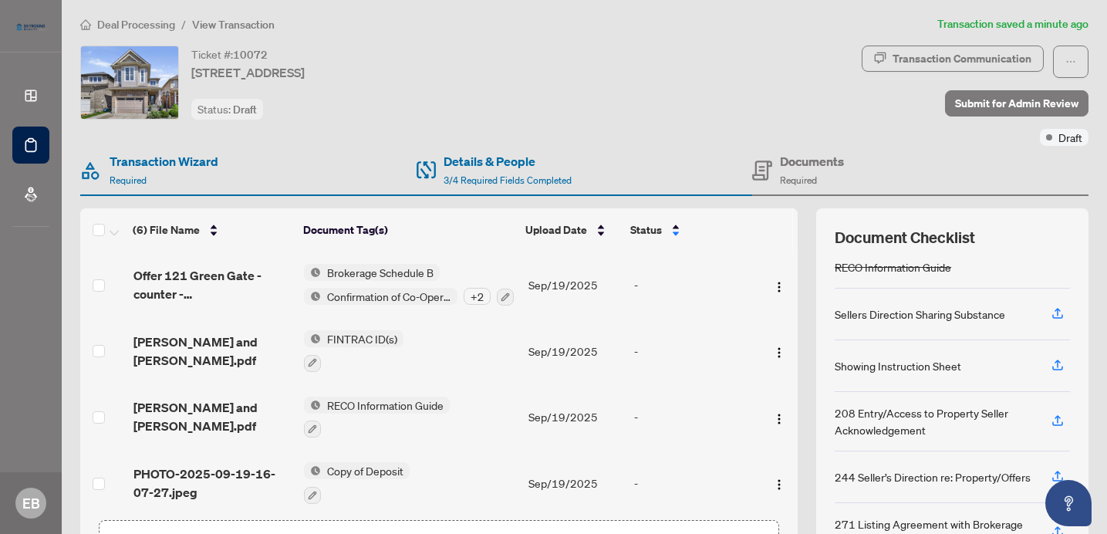
scroll to position [0, 0]
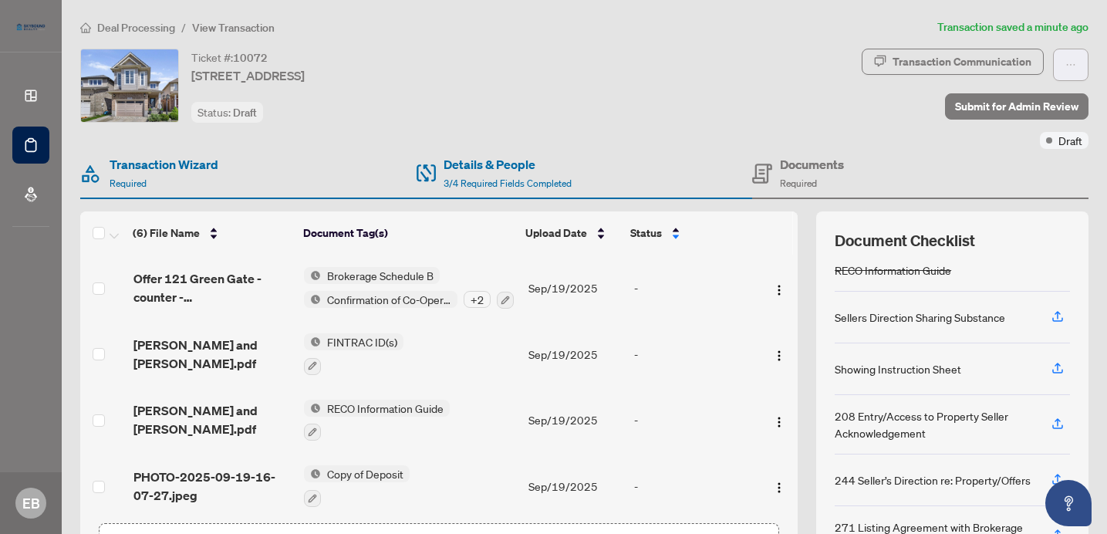
click at [1075, 66] on icon "ellipsis" at bounding box center [1070, 64] width 11 height 11
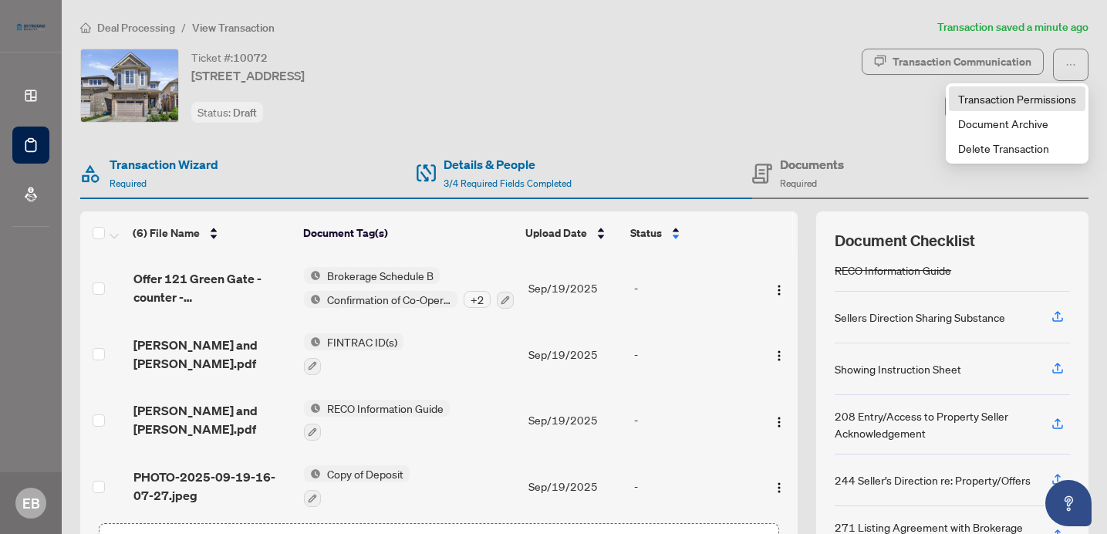
click at [1068, 100] on span "Transaction Permissions" at bounding box center [1017, 98] width 118 height 17
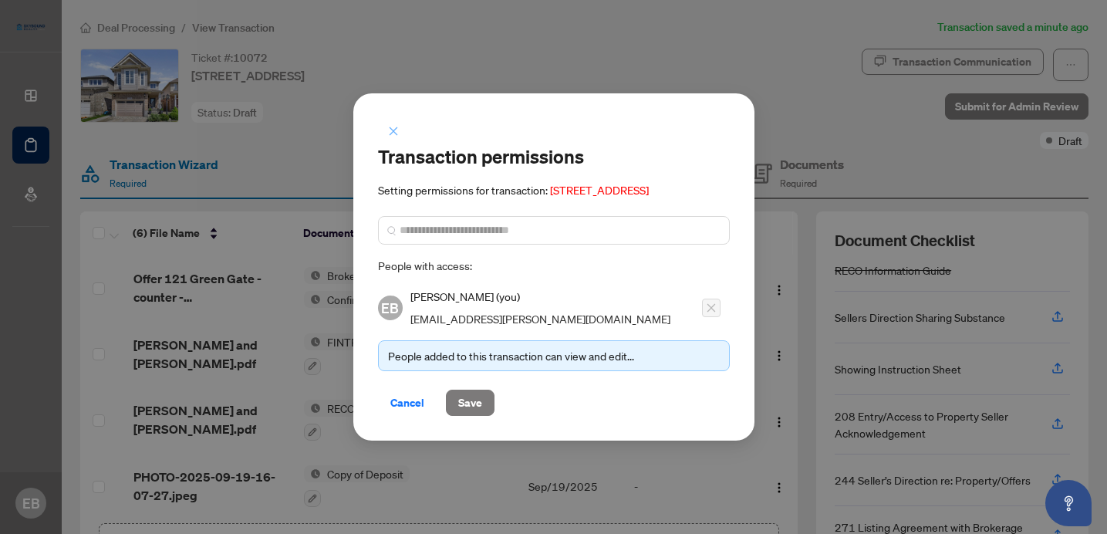
click at [399, 126] on icon "close" at bounding box center [393, 131] width 11 height 11
